Goal: Check status: Check status

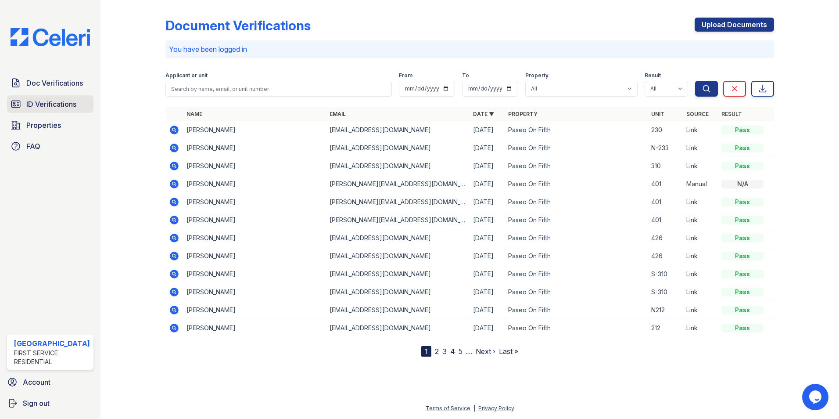
click at [52, 101] on span "ID Verifications" at bounding box center [51, 104] width 50 height 11
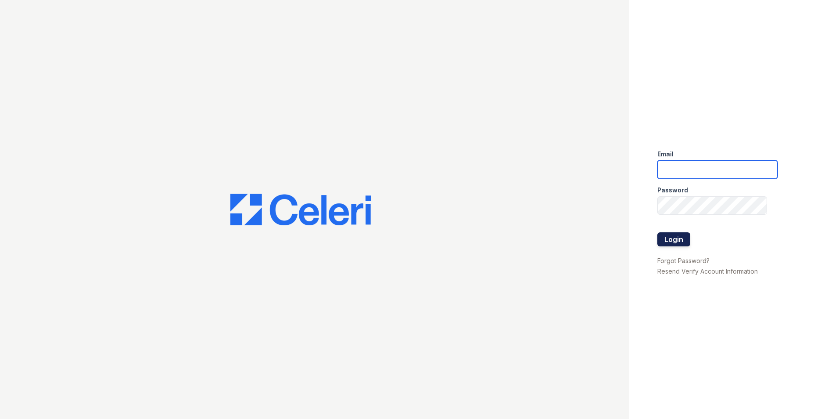
type input "leasing@paseoparkslope.com"
click at [684, 238] on button "Login" at bounding box center [674, 239] width 33 height 14
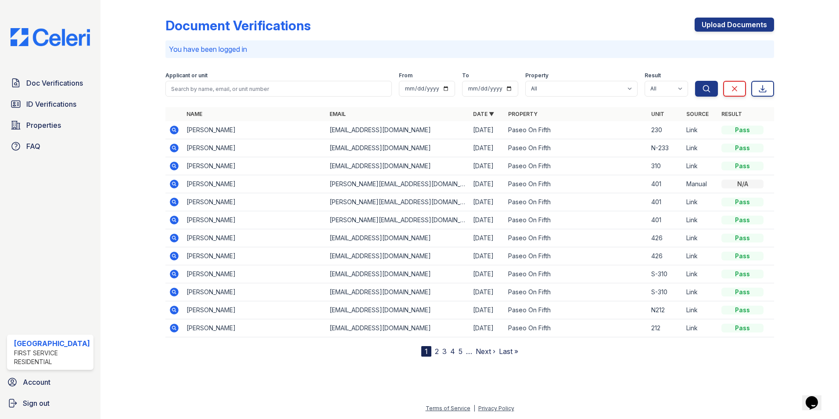
click at [171, 130] on icon at bounding box center [174, 130] width 9 height 9
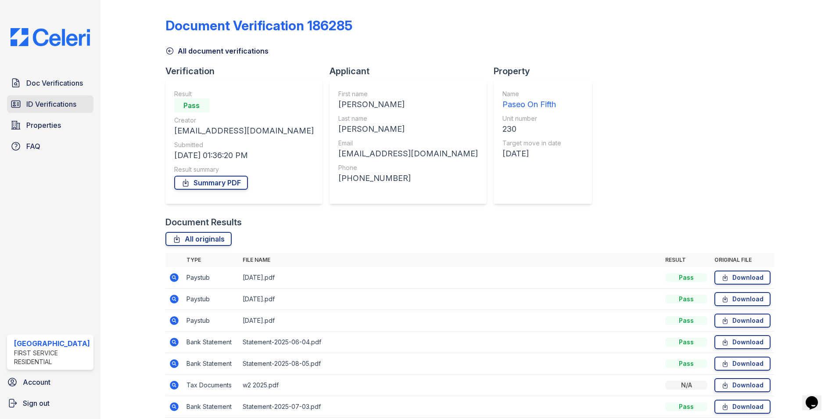
click at [41, 106] on span "ID Verifications" at bounding box center [51, 104] width 50 height 11
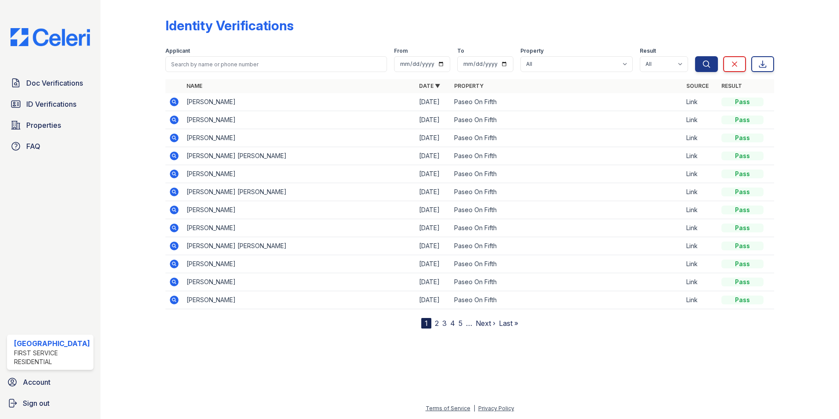
click at [172, 101] on icon at bounding box center [174, 102] width 11 height 11
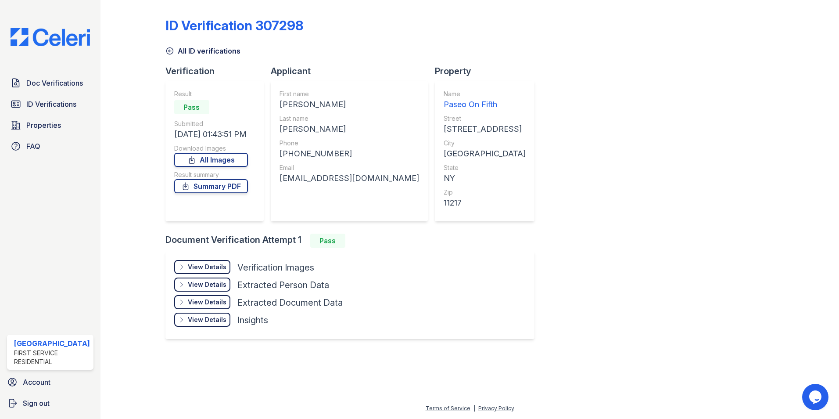
click at [212, 264] on div "View Details" at bounding box center [207, 267] width 39 height 9
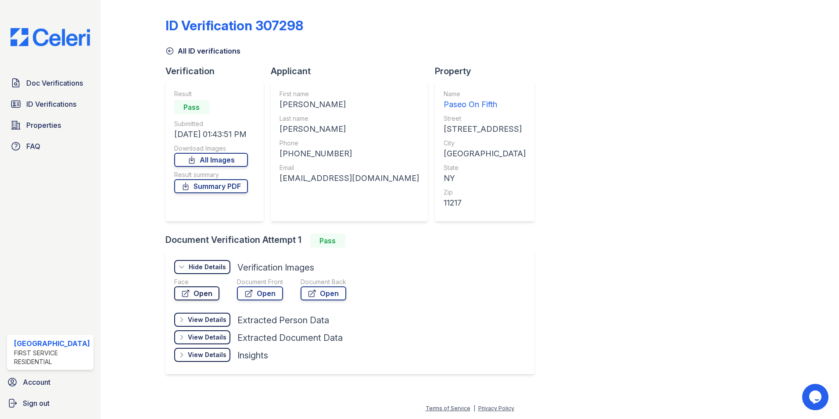
click at [207, 291] on link "Open" at bounding box center [196, 293] width 45 height 14
drag, startPoint x: 342, startPoint y: 129, endPoint x: 280, endPoint y: 130, distance: 61.9
click at [280, 130] on div "[PERSON_NAME]" at bounding box center [350, 129] width 140 height 12
copy div "[PERSON_NAME]"
click at [167, 49] on icon at bounding box center [170, 51] width 9 height 9
